Goal: Task Accomplishment & Management: Complete application form

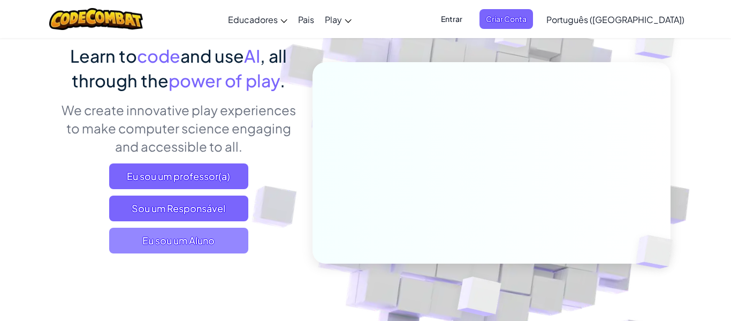
scroll to position [86, 0]
click at [149, 233] on span "Eu sou um Aluno" at bounding box center [178, 240] width 139 height 26
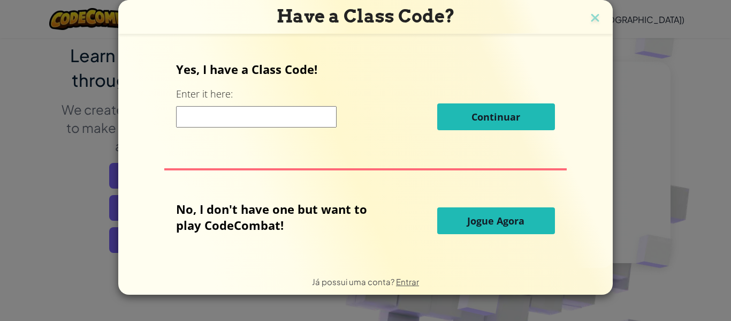
click at [469, 206] on div "No, I don't have one but want to play CodeCombat! Jogue Agora" at bounding box center [365, 221] width 378 height 40
click at [471, 209] on button "Jogue Agora" at bounding box center [496, 220] width 118 height 27
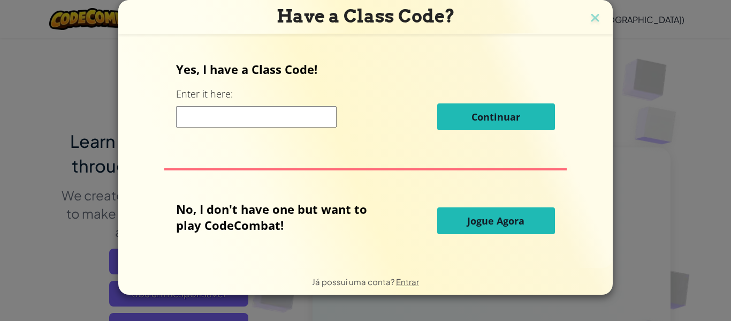
click at [474, 213] on button "Jogue Agora" at bounding box center [496, 220] width 118 height 27
click at [474, 214] on span "Jogue Agora" at bounding box center [495, 220] width 57 height 13
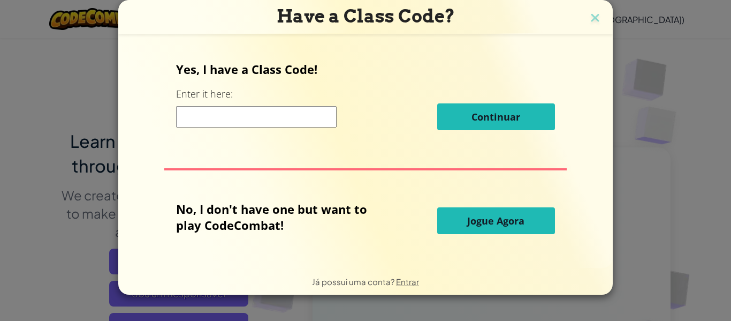
click at [478, 217] on span "Jogue Agora" at bounding box center [495, 220] width 57 height 13
click at [479, 218] on span "Jogue Agora" at bounding box center [495, 220] width 57 height 13
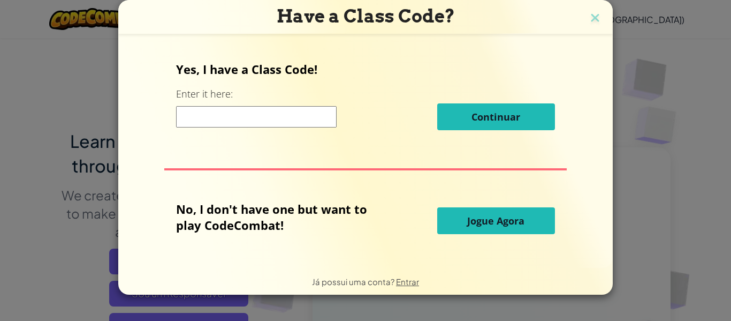
click at [613, 105] on div "Have a Class Code? Yes, I have a Class Code! Enter it here: Continuar No, I don…" at bounding box center [365, 160] width 731 height 321
click at [570, 211] on div "Yes, I have a Class Code! Enter it here: Continuar No, I don't have one but wan…" at bounding box center [365, 151] width 473 height 210
click at [513, 237] on div "No, I don't have one but want to play CodeCombat! Jogue Agora" at bounding box center [365, 221] width 378 height 40
click at [518, 228] on button "Jogue Agora" at bounding box center [496, 220] width 118 height 27
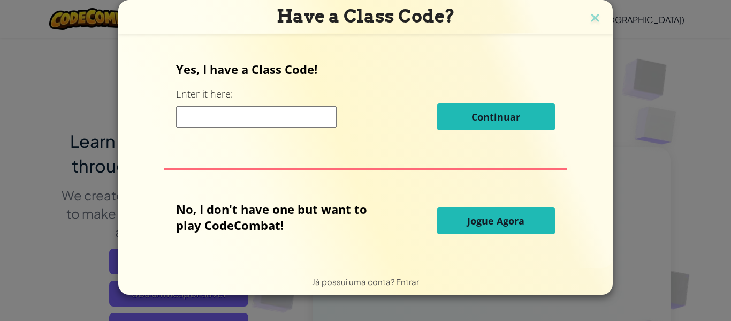
click at [521, 228] on button "Jogue Agora" at bounding box center [496, 220] width 118 height 27
click at [522, 226] on button "Jogue Agora" at bounding box center [496, 220] width 118 height 27
click at [522, 226] on span "Jogue Agora" at bounding box center [495, 220] width 57 height 13
click at [521, 225] on span "Jogue Agora" at bounding box center [495, 220] width 57 height 13
click at [521, 226] on span "Jogue Agora" at bounding box center [495, 220] width 57 height 13
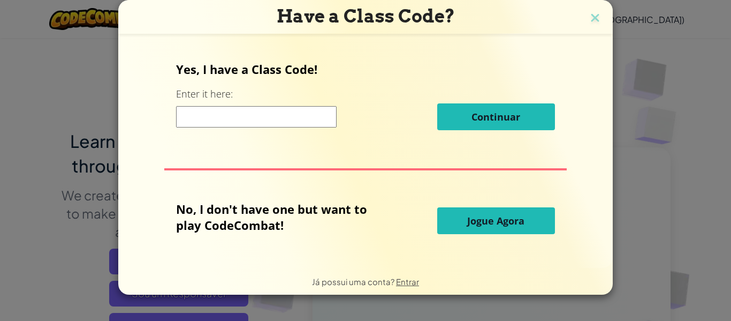
click at [517, 218] on span "Jogue Agora" at bounding box center [495, 220] width 57 height 13
click at [518, 218] on span "Jogue Agora" at bounding box center [495, 220] width 57 height 13
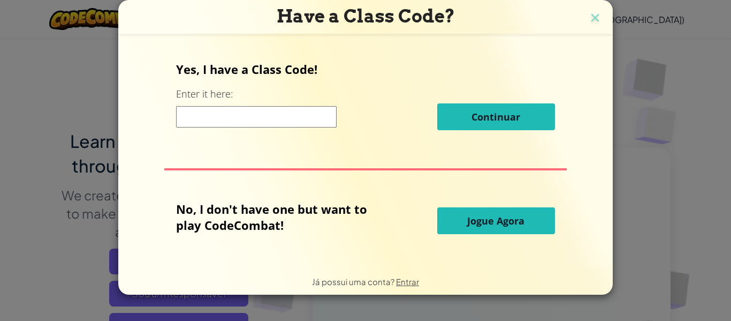
click at [510, 217] on span "Jogue Agora" at bounding box center [495, 220] width 57 height 13
click at [511, 217] on span "Jogue Agora" at bounding box center [495, 220] width 57 height 13
click at [510, 217] on span "Jogue Agora" at bounding box center [495, 220] width 57 height 13
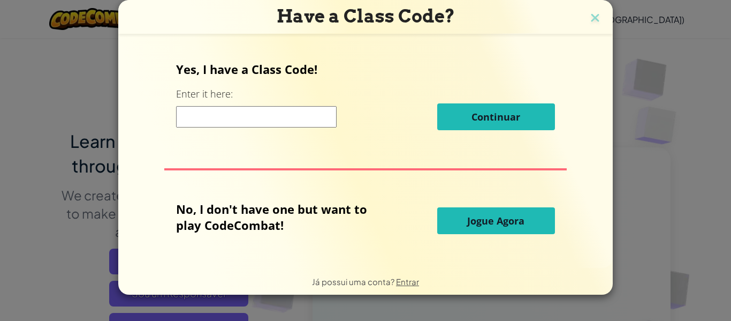
click at [510, 217] on span "Jogue Agora" at bounding box center [495, 220] width 57 height 13
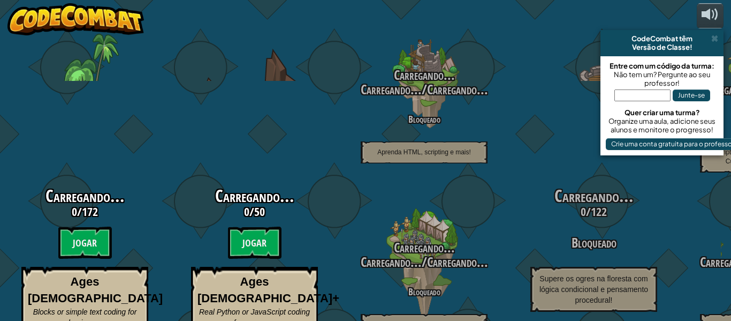
select select "pt-BR"
